Goal: Information Seeking & Learning: Learn about a topic

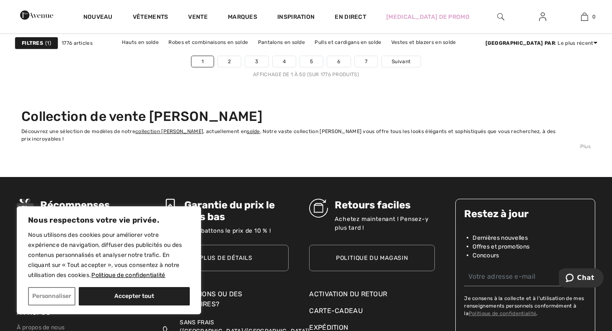
scroll to position [3950, 0]
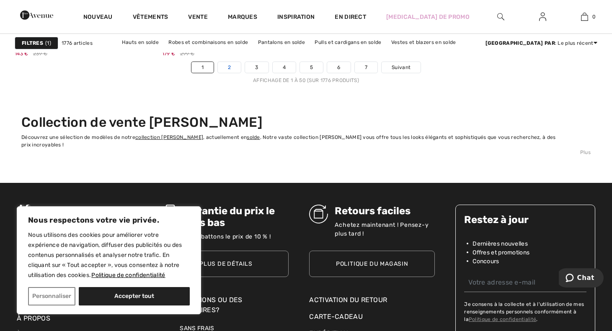
click at [229, 68] on font "2" at bounding box center [229, 67] width 3 height 6
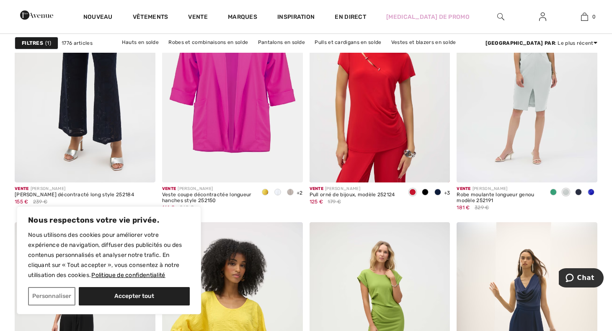
scroll to position [3563, 0]
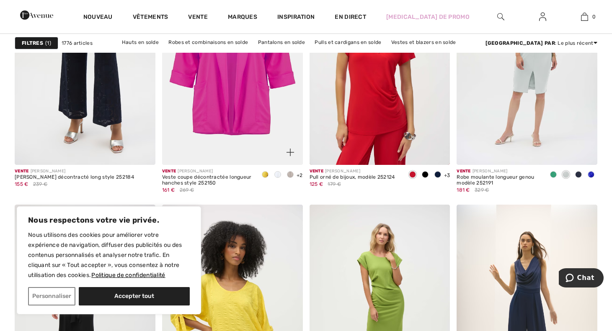
click at [299, 173] on font "+2" at bounding box center [299, 176] width 6 height 6
click at [297, 176] on font "+2" at bounding box center [299, 176] width 6 height 6
click at [267, 175] on span at bounding box center [265, 174] width 7 height 7
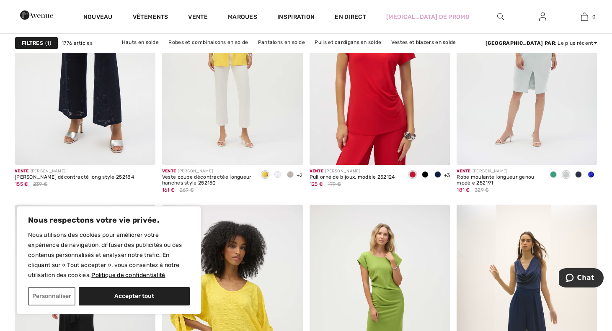
scroll to position [3575, 0]
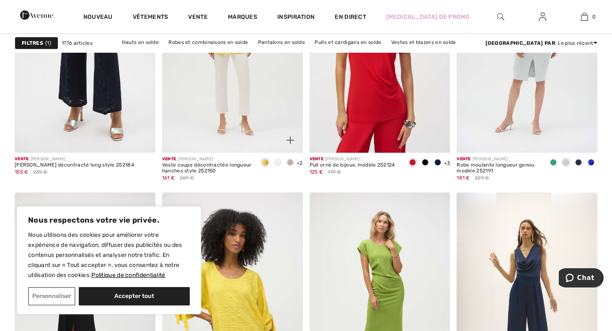
click at [289, 163] on span at bounding box center [290, 162] width 7 height 7
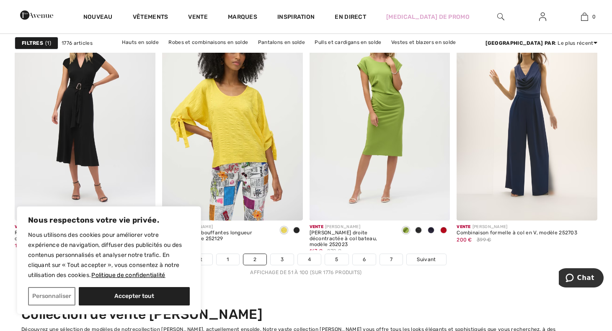
scroll to position [3788, 0]
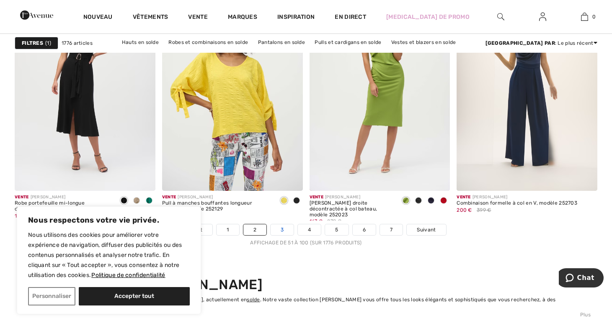
click at [281, 227] on font "3" at bounding box center [282, 230] width 3 height 6
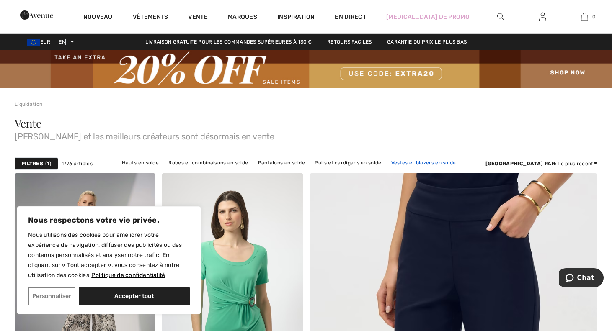
click at [433, 163] on font "Vestes et blazers en solde" at bounding box center [423, 163] width 65 height 6
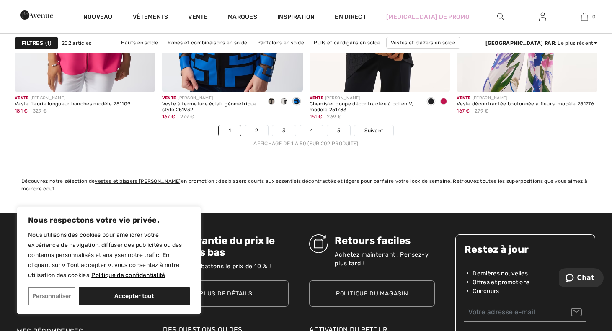
scroll to position [3893, 0]
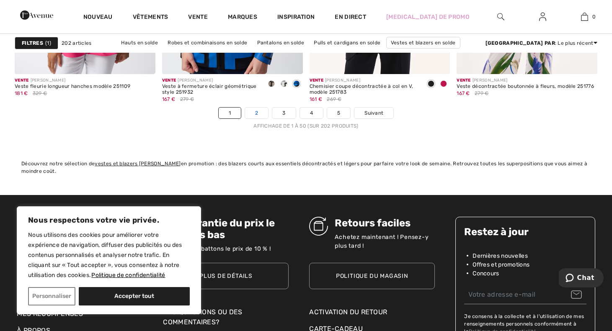
click at [259, 116] on link "2" at bounding box center [256, 113] width 23 height 11
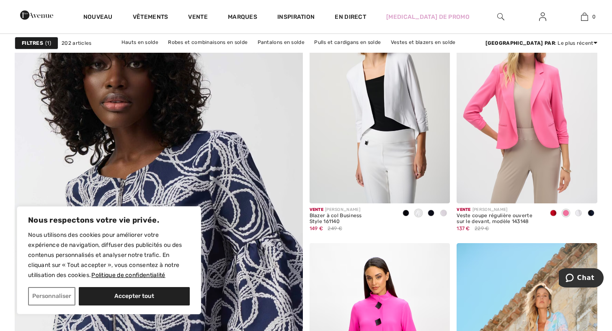
scroll to position [2111, 0]
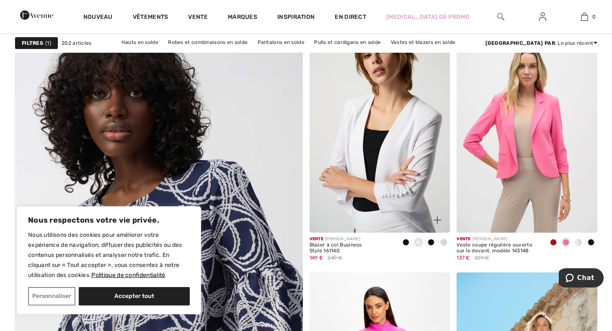
click at [412, 156] on img at bounding box center [379, 127] width 141 height 211
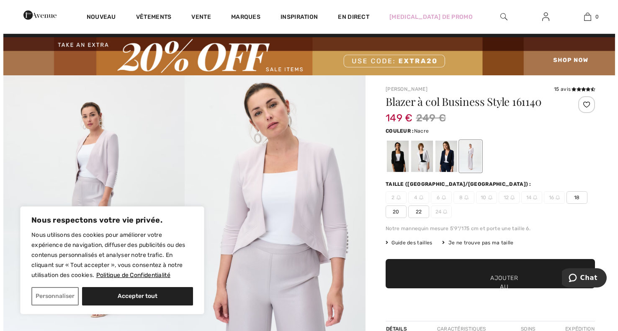
scroll to position [49, 0]
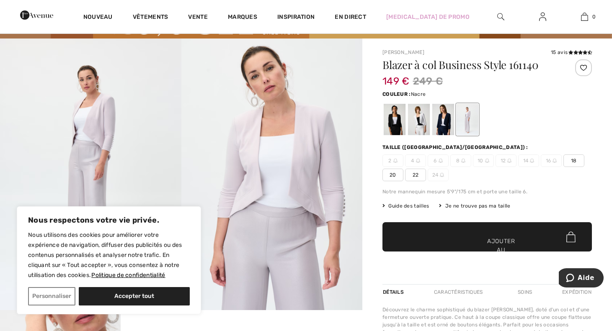
click at [311, 196] on img at bounding box center [271, 175] width 181 height 272
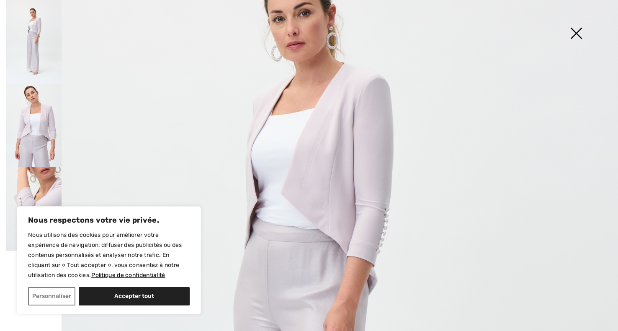
scroll to position [0, 0]
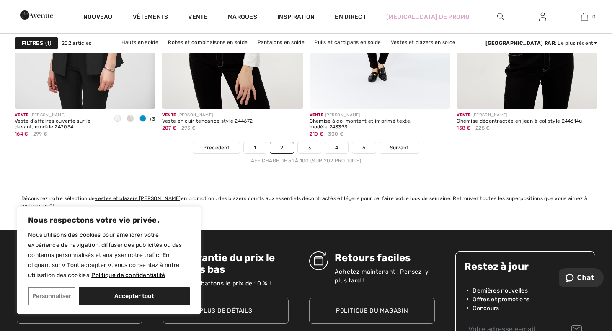
scroll to position [3899, 0]
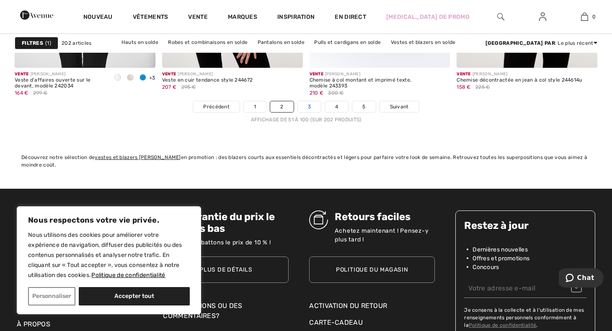
click at [311, 107] on link "3" at bounding box center [309, 106] width 23 height 11
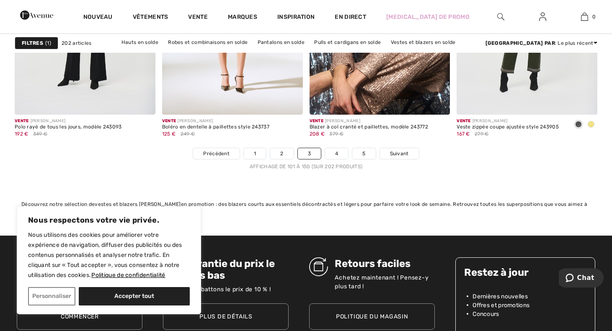
scroll to position [3811, 0]
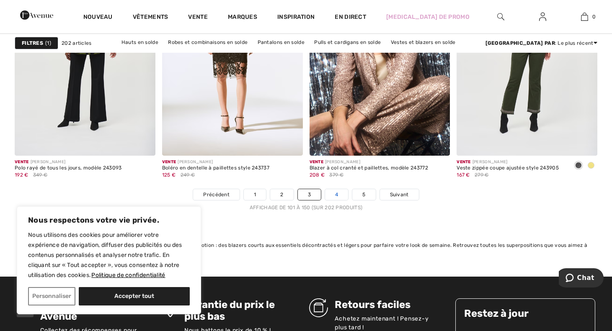
click at [335, 196] on font "4" at bounding box center [336, 195] width 3 height 6
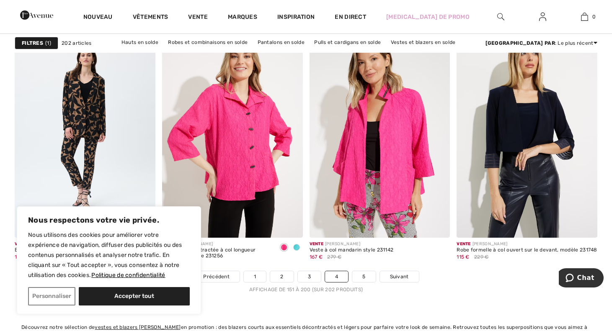
scroll to position [3735, 0]
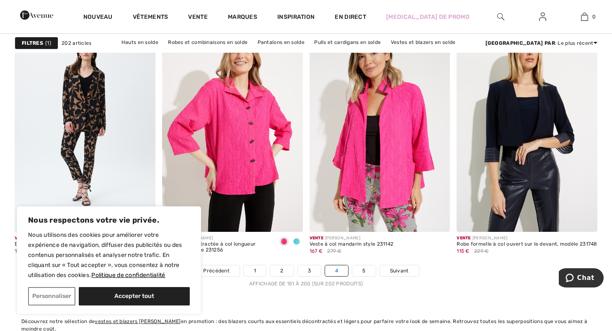
click at [333, 272] on link "4" at bounding box center [336, 270] width 23 height 11
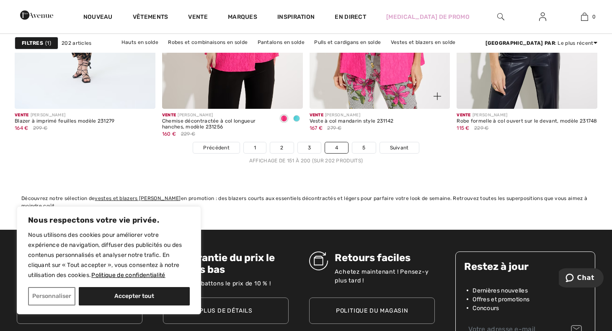
scroll to position [3852, 0]
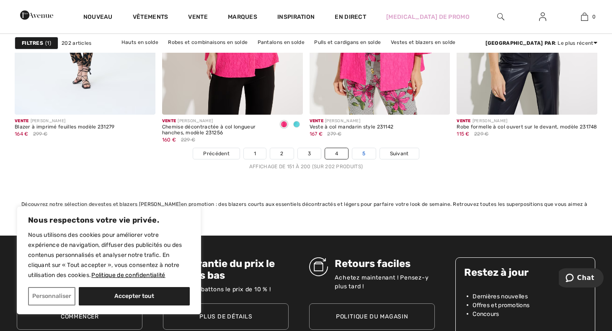
click at [363, 153] on font "5" at bounding box center [363, 154] width 3 height 6
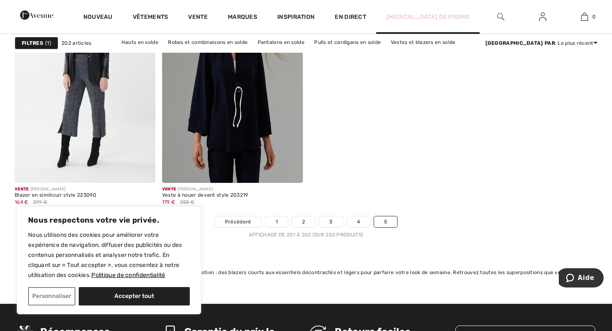
click at [429, 16] on font "[MEDICAL_DATA] de promo" at bounding box center [427, 16] width 83 height 7
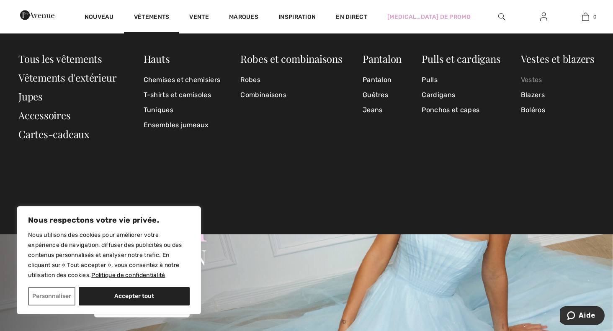
click at [538, 79] on font "Vestes" at bounding box center [531, 80] width 21 height 8
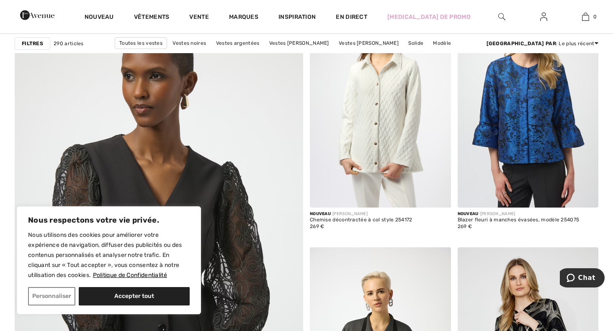
scroll to position [2111, 0]
